Goal: Task Accomplishment & Management: Manage account settings

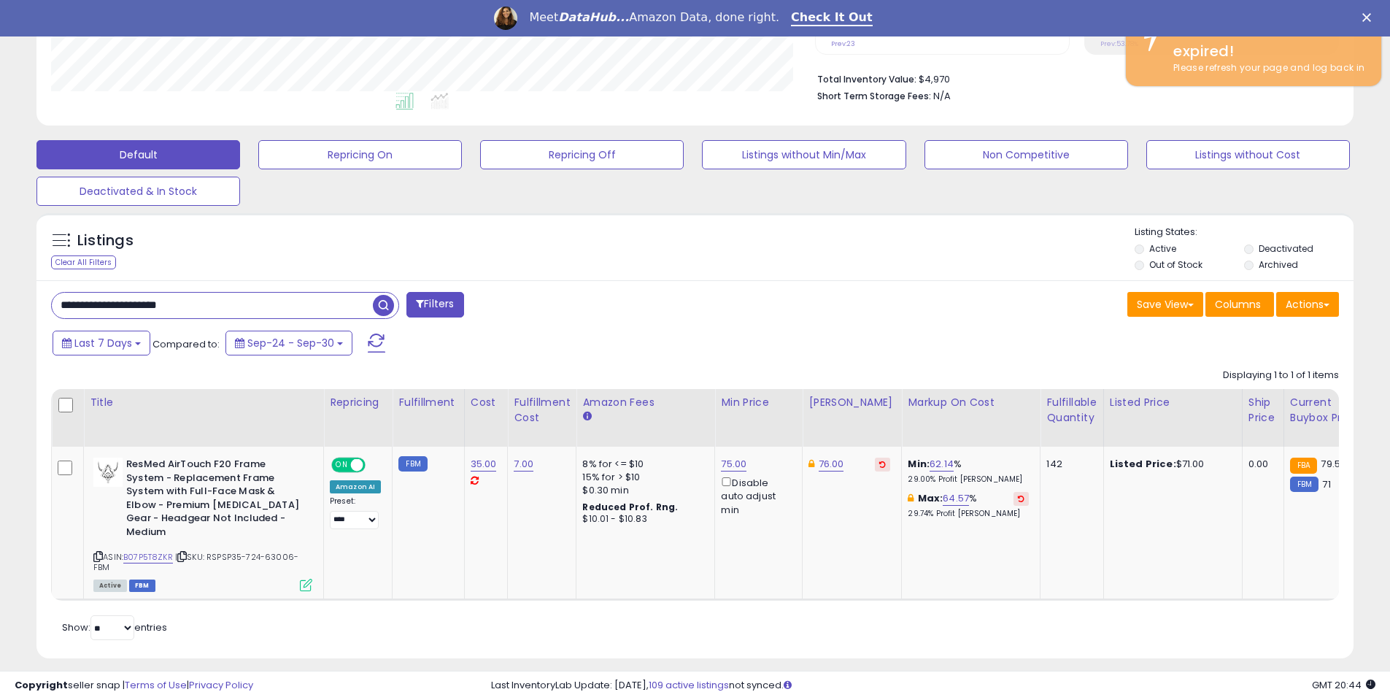
scroll to position [299, 764]
